Goal: Information Seeking & Learning: Learn about a topic

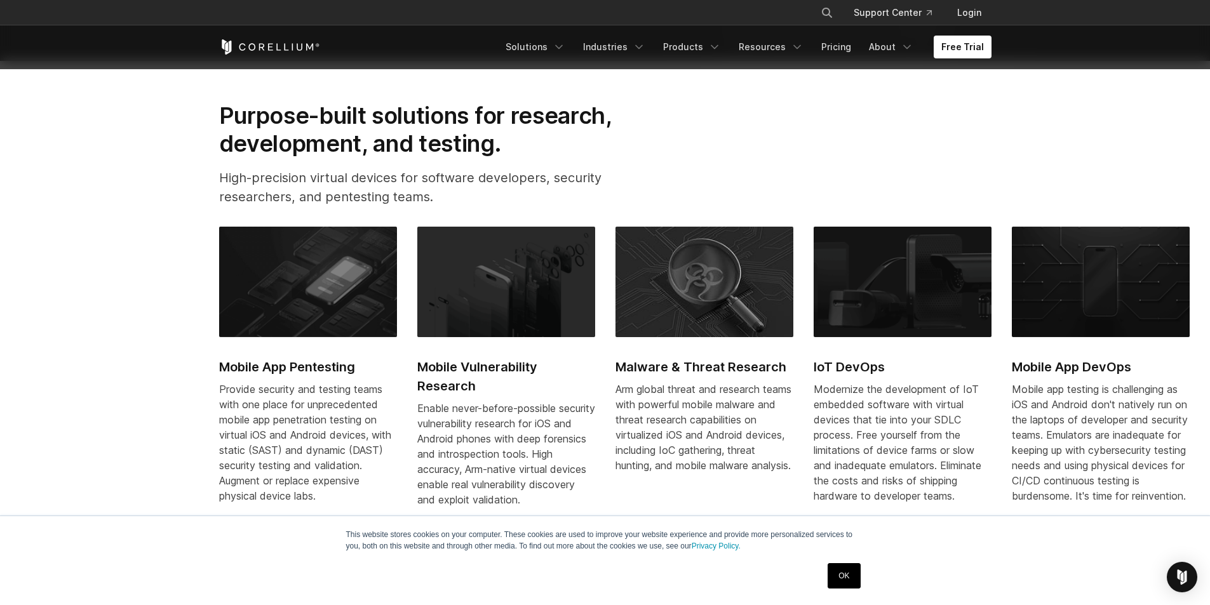
scroll to position [445, 0]
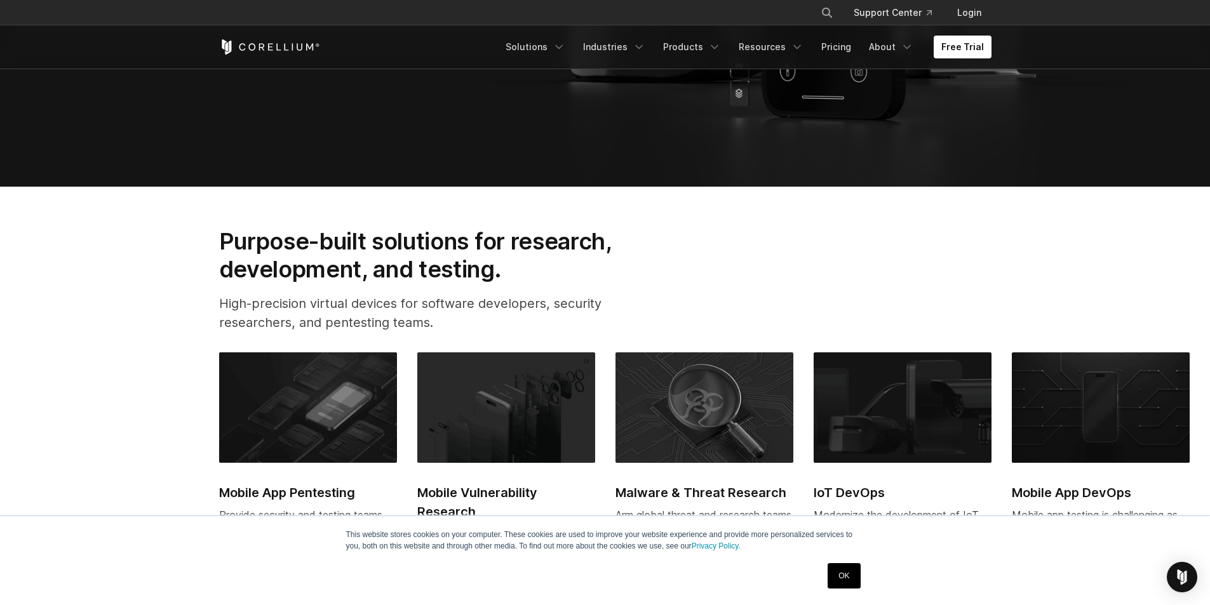
click at [323, 397] on img at bounding box center [308, 408] width 178 height 111
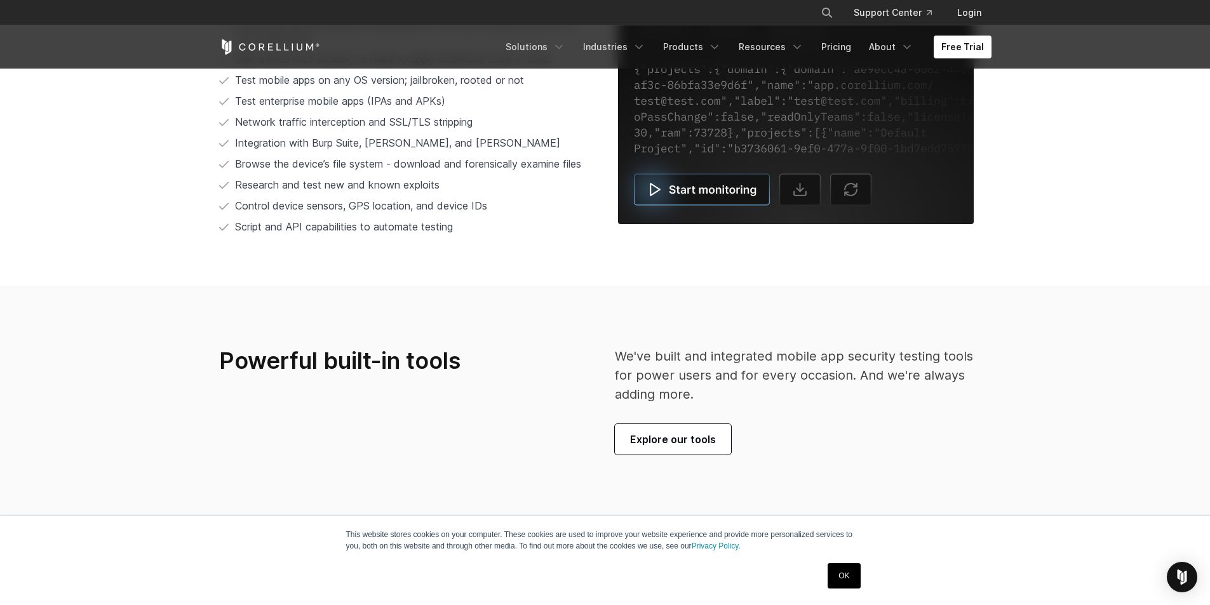
scroll to position [2799, 0]
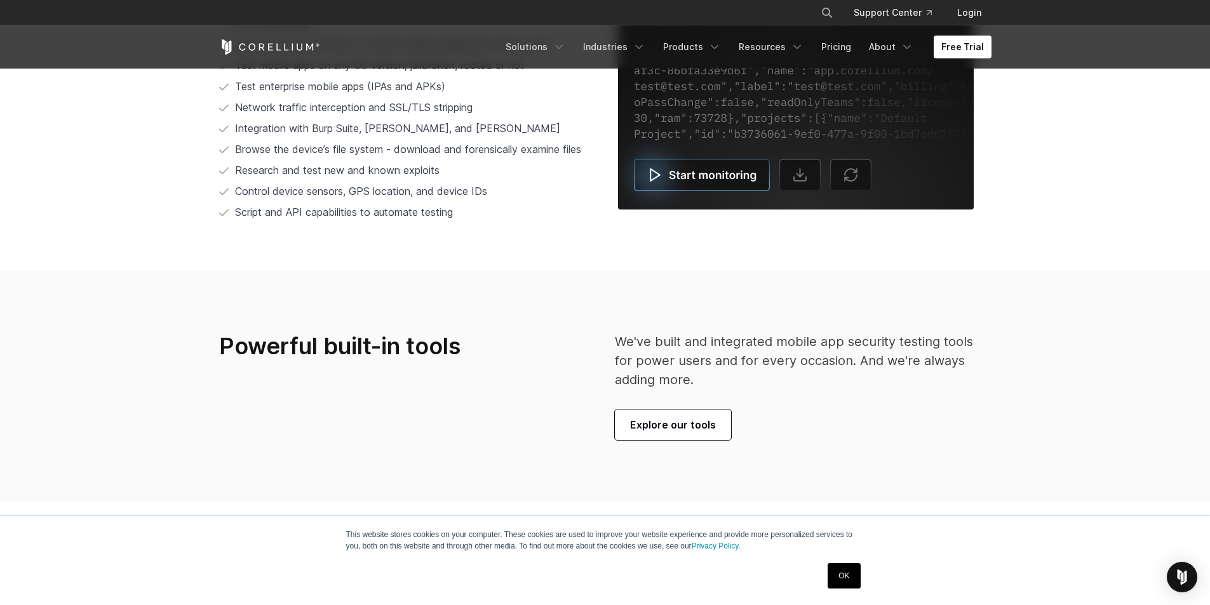
click at [669, 171] on img at bounding box center [796, 99] width 356 height 221
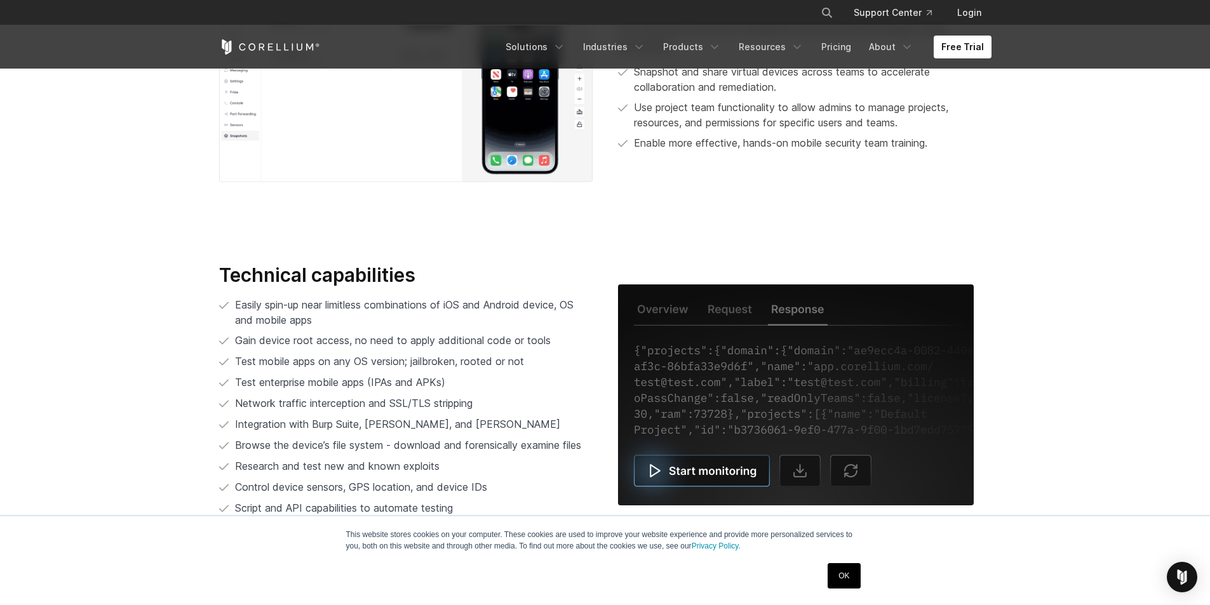
click at [676, 478] on img at bounding box center [796, 395] width 356 height 221
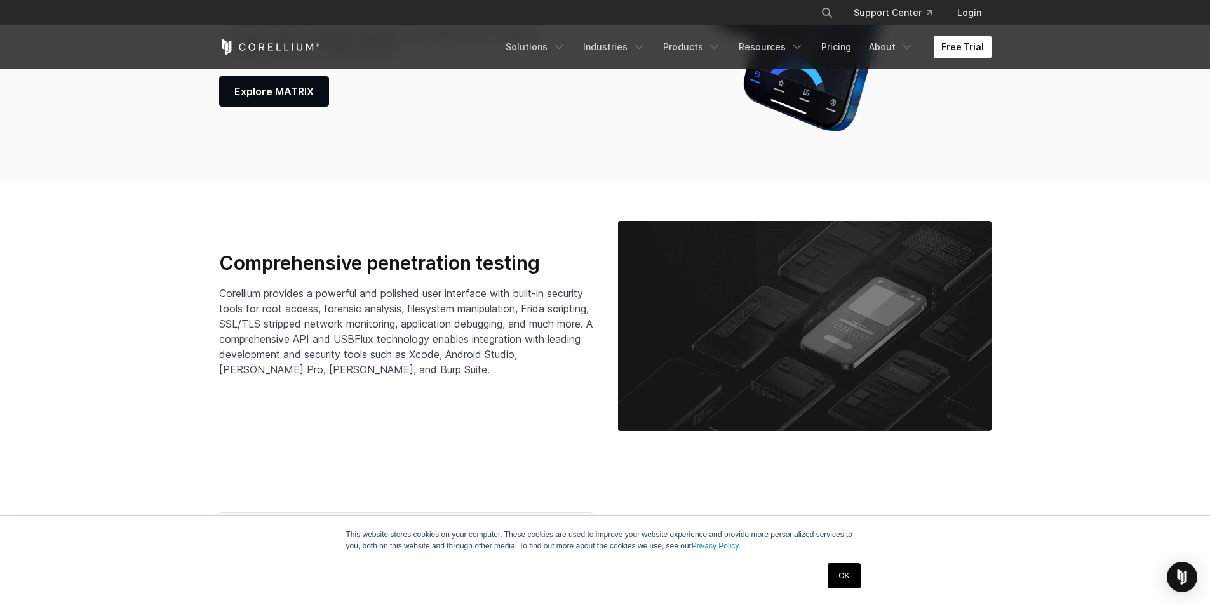
scroll to position [1910, 0]
